Goal: Find specific page/section: Find specific page/section

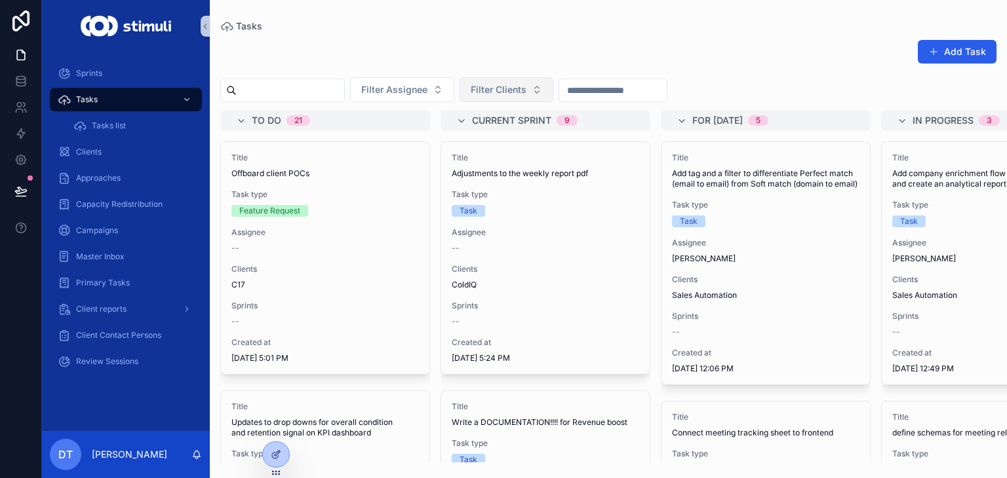
click at [501, 88] on button "Filter Clients" at bounding box center [506, 89] width 94 height 25
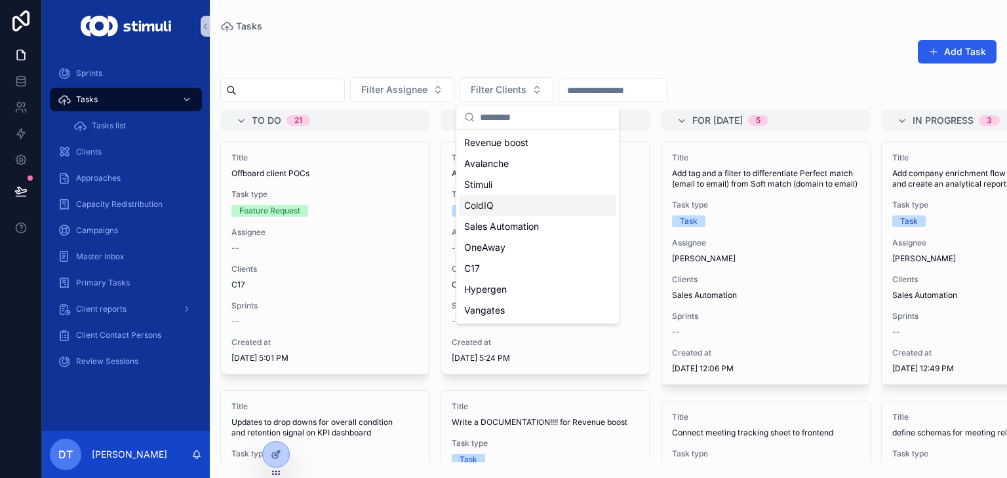
click at [489, 213] on div "ColdIQ" at bounding box center [537, 205] width 157 height 21
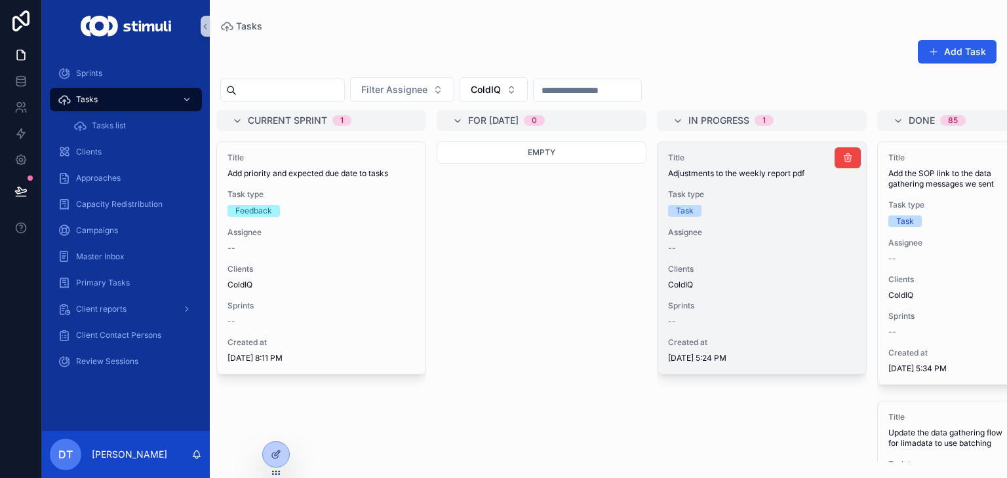
scroll to position [0, 227]
click at [745, 247] on div "--" at bounding box center [758, 248] width 187 height 10
